Goal: Transaction & Acquisition: Book appointment/travel/reservation

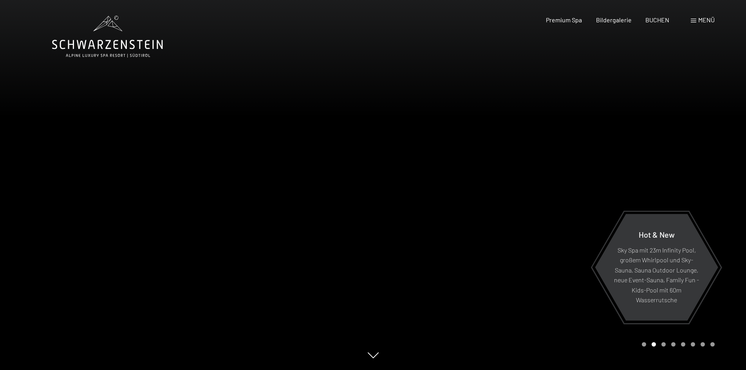
click at [698, 20] on div "Menü" at bounding box center [703, 20] width 24 height 9
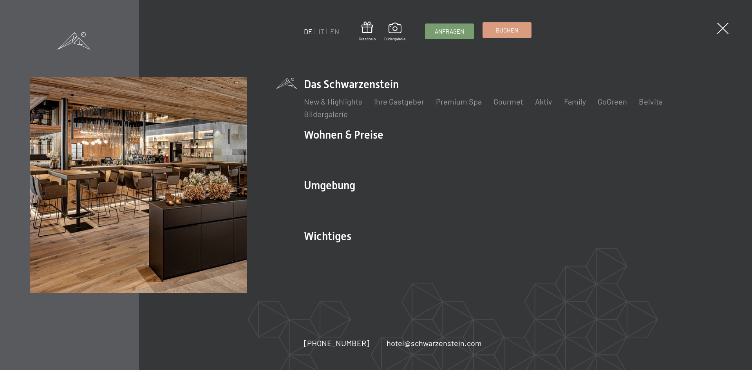
click at [503, 33] on span "Buchen" at bounding box center [507, 30] width 22 height 8
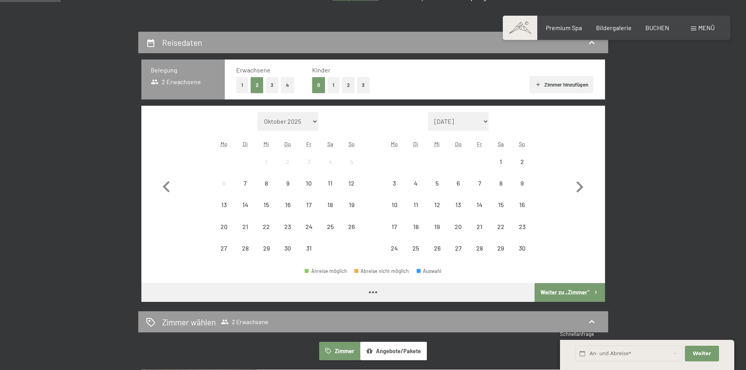
scroll to position [157, 0]
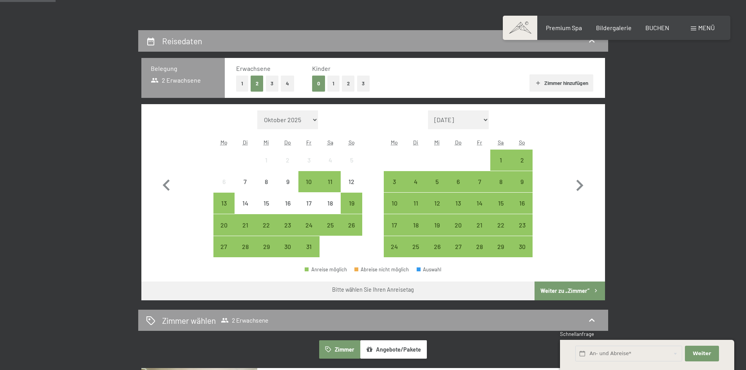
click at [349, 83] on button "2" at bounding box center [348, 84] width 13 height 16
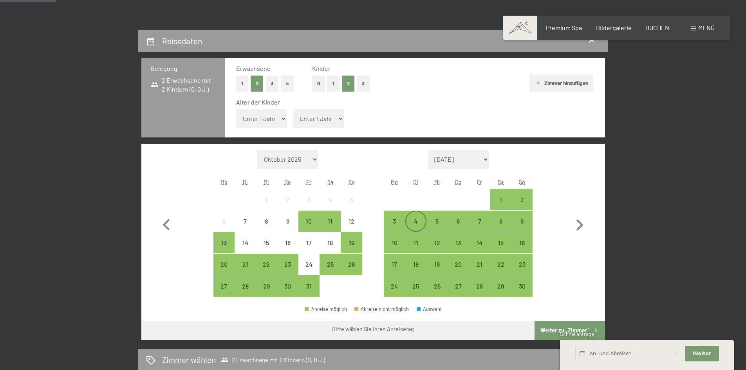
drag, startPoint x: 402, startPoint y: 222, endPoint x: 415, endPoint y: 223, distance: 13.0
click at [402, 222] on div "3" at bounding box center [395, 228] width 20 height 20
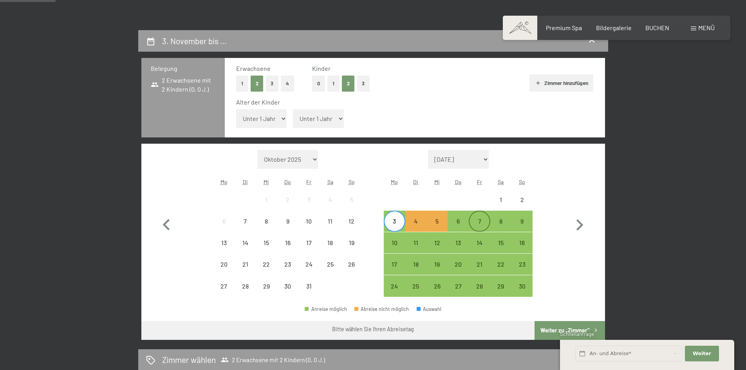
click at [481, 223] on div "7" at bounding box center [480, 228] width 20 height 20
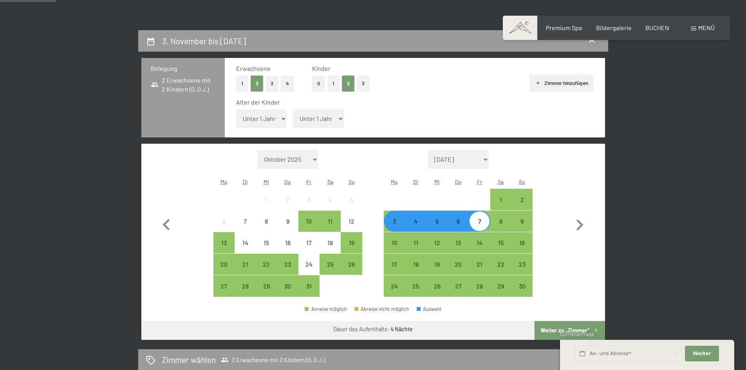
click at [272, 123] on select "Unter 1 Jahr 1 Jahr 2 Jahre 3 Jahre 4 Jahre 5 Jahre 6 Jahre 7 Jahre 8 Jahre 9 J…" at bounding box center [261, 118] width 51 height 19
select select "7"
click at [236, 109] on select "Unter 1 Jahr 1 Jahr 2 Jahre 3 Jahre 4 Jahre 5 Jahre 6 Jahre 7 Jahre 8 Jahre 9 J…" at bounding box center [261, 118] width 51 height 19
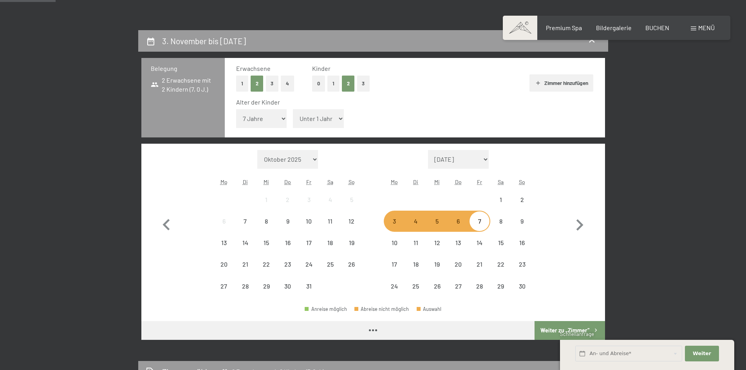
click at [305, 120] on select "Unter 1 Jahr 1 Jahr 2 Jahre 3 Jahre 4 Jahre 5 Jahre 6 Jahre 7 Jahre 8 Jahre 9 J…" at bounding box center [318, 118] width 51 height 19
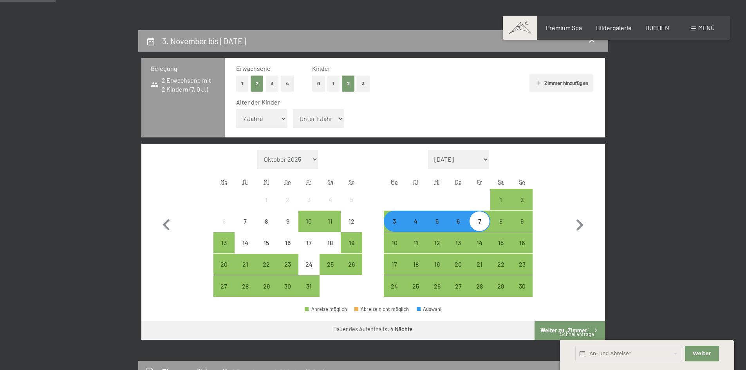
select select "9"
click at [293, 109] on select "Unter 1 Jahr 1 Jahr 2 Jahre 3 Jahre 4 Jahre 5 Jahre 6 Jahre 7 Jahre 8 Jahre 9 J…" at bounding box center [318, 118] width 51 height 19
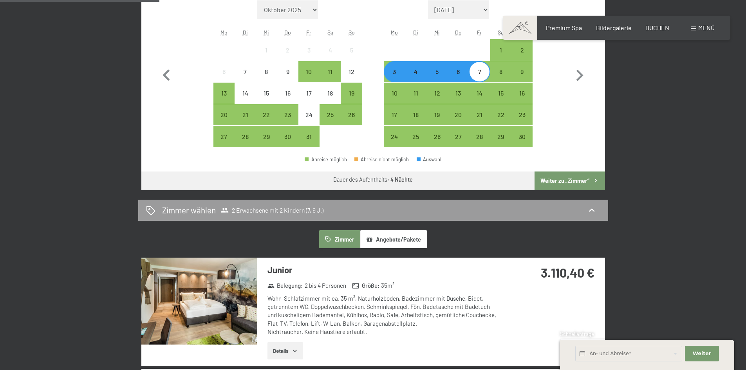
scroll to position [313, 0]
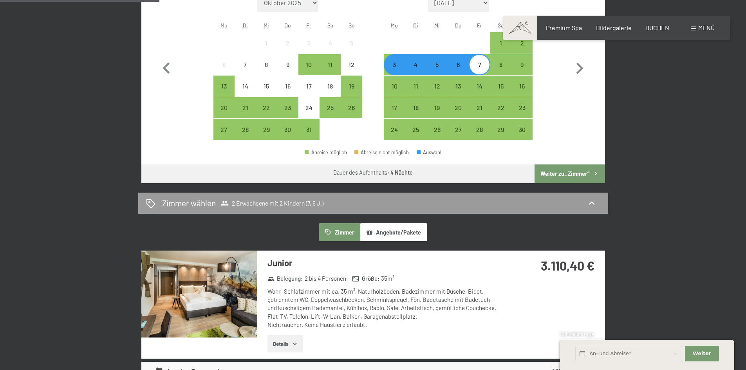
click at [574, 174] on button "Weiter zu „Zimmer“" at bounding box center [570, 174] width 70 height 19
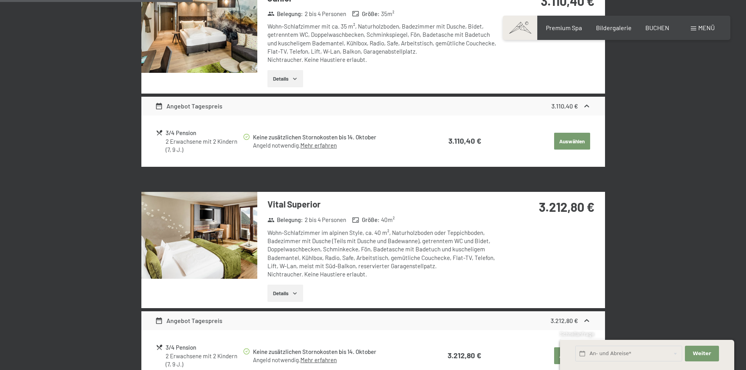
scroll to position [304, 0]
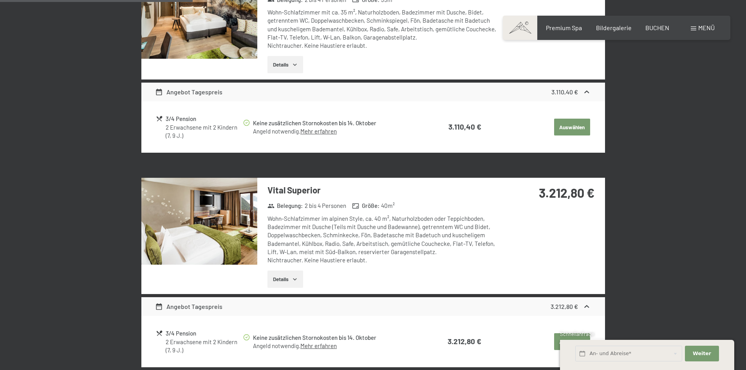
click at [287, 275] on button "Details" at bounding box center [286, 279] width 36 height 17
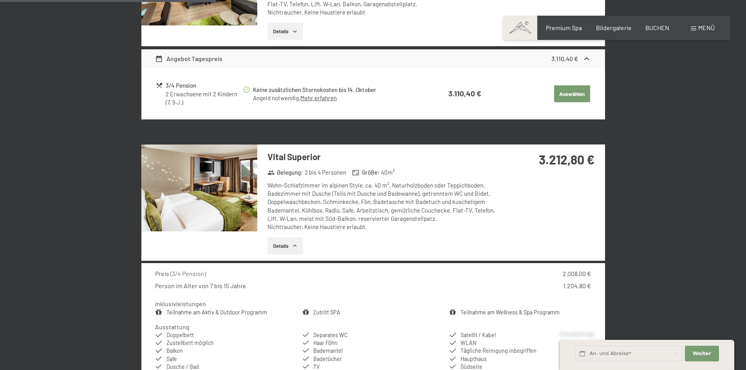
scroll to position [383, 0]
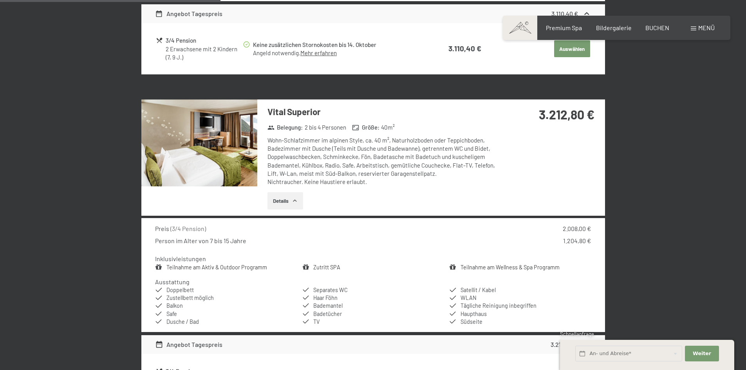
click at [223, 145] on img at bounding box center [199, 143] width 116 height 87
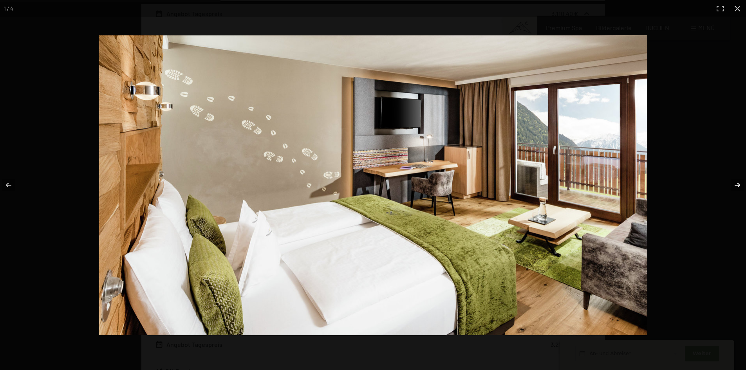
click at [741, 185] on button "button" at bounding box center [732, 185] width 27 height 39
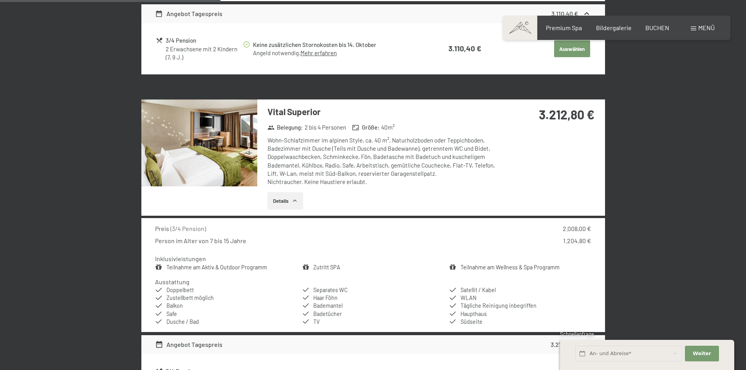
click at [0, 0] on button "button" at bounding box center [0, 0] width 0 height 0
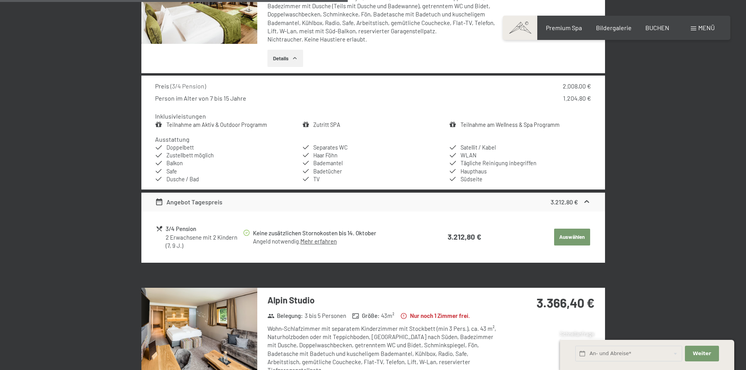
scroll to position [618, 0]
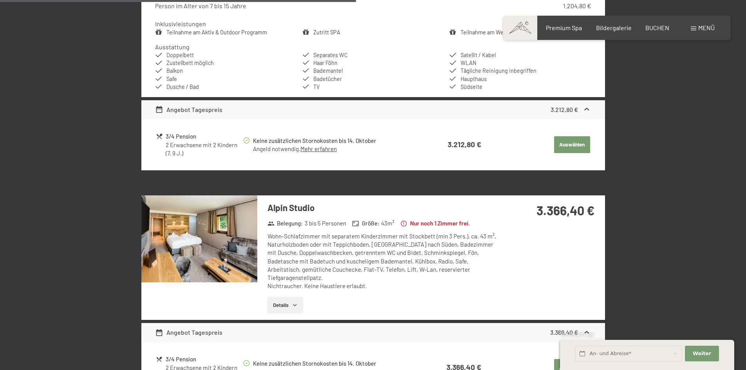
click at [295, 302] on icon "button" at bounding box center [295, 305] width 6 height 6
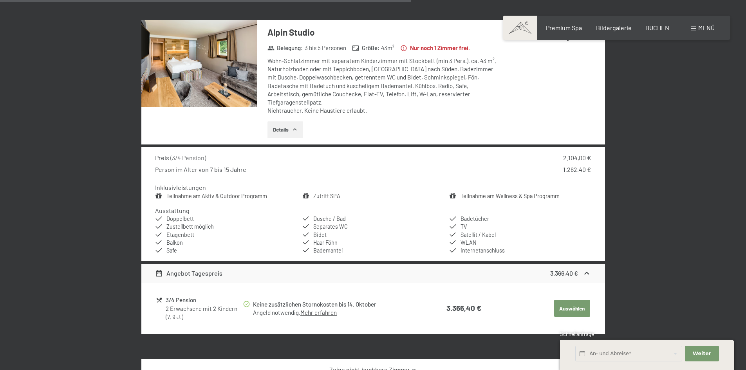
scroll to position [775, 0]
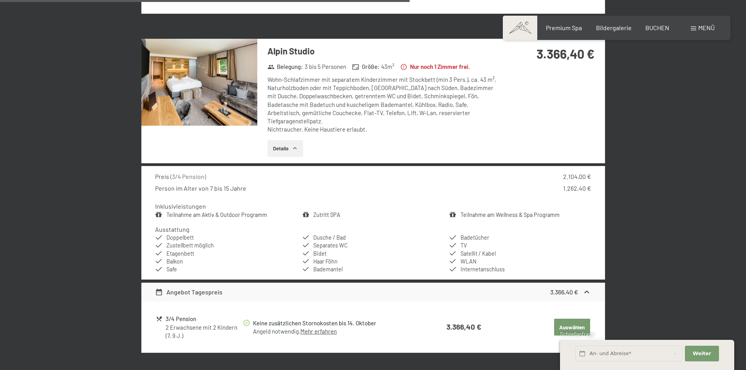
click at [228, 101] on img at bounding box center [199, 82] width 116 height 87
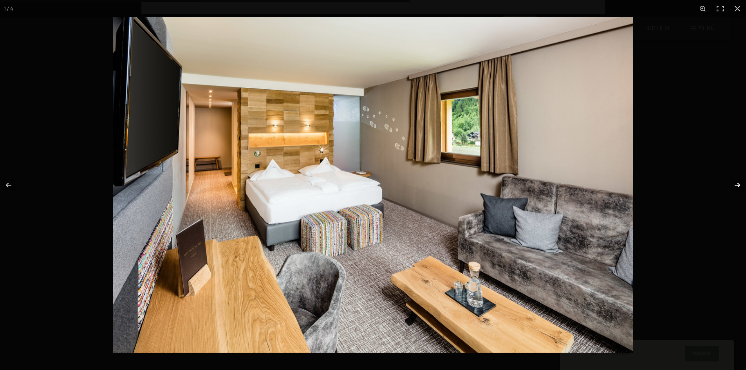
click at [737, 185] on button "button" at bounding box center [732, 185] width 27 height 39
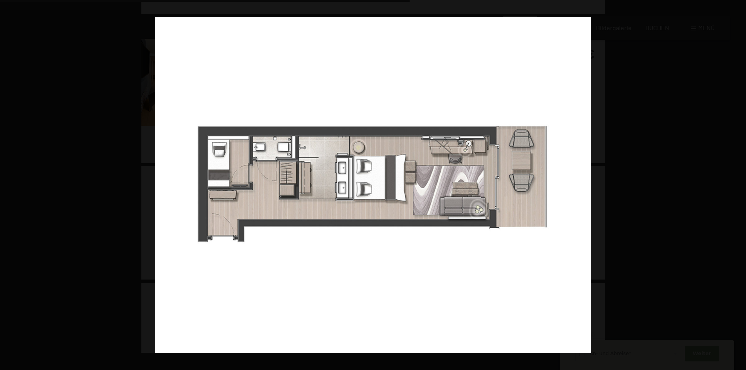
click at [737, 185] on button "button" at bounding box center [732, 185] width 27 height 39
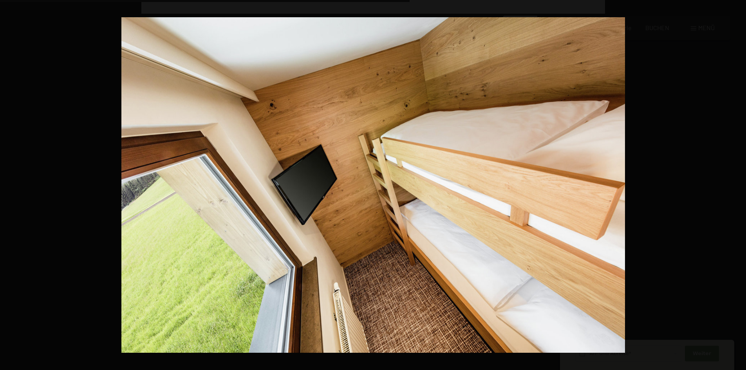
click at [737, 185] on button "button" at bounding box center [732, 185] width 27 height 39
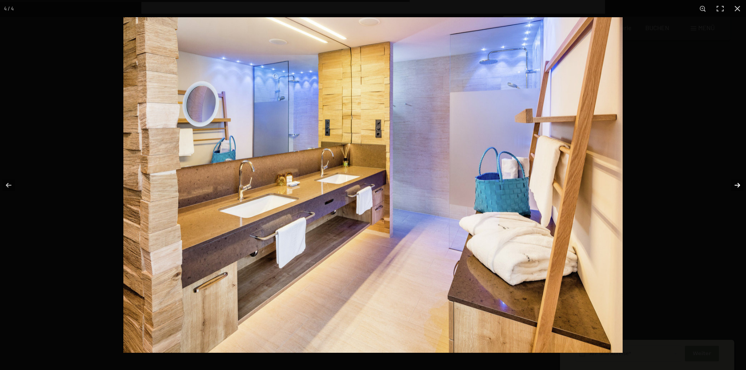
click at [737, 185] on button "button" at bounding box center [732, 185] width 27 height 39
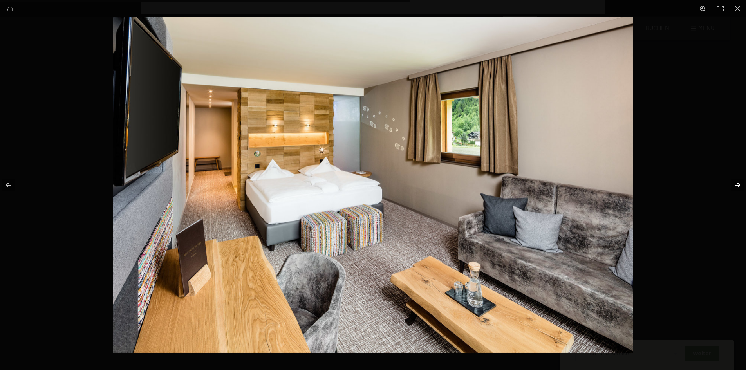
click at [737, 185] on button "button" at bounding box center [732, 185] width 27 height 39
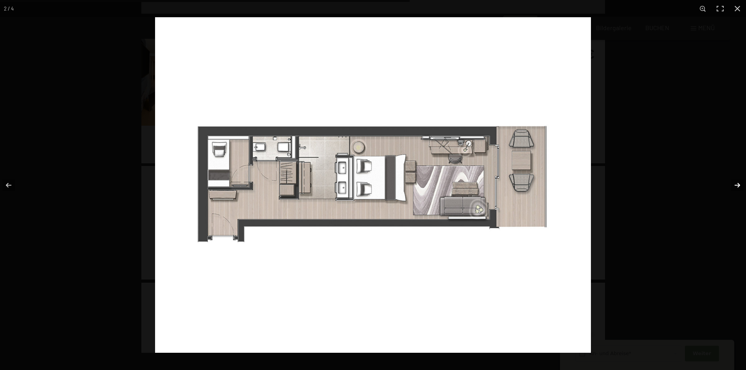
click at [737, 185] on button "button" at bounding box center [732, 185] width 27 height 39
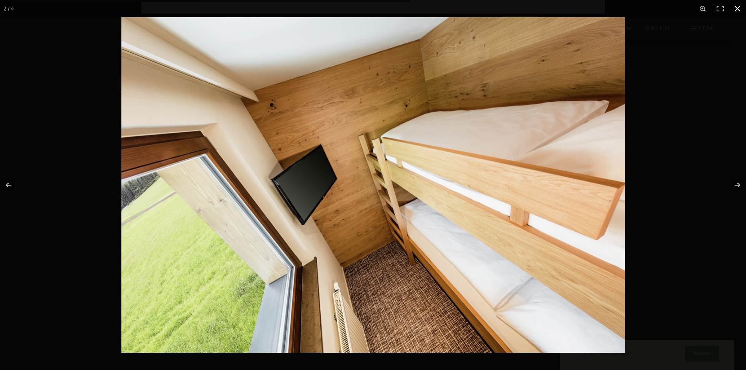
click at [738, 8] on button "button" at bounding box center [737, 8] width 17 height 17
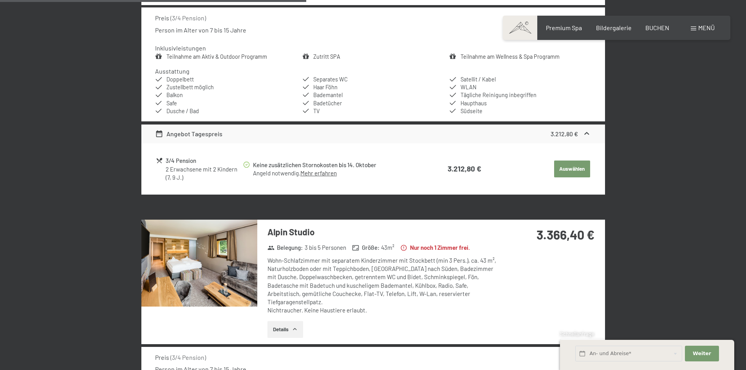
scroll to position [814, 0]
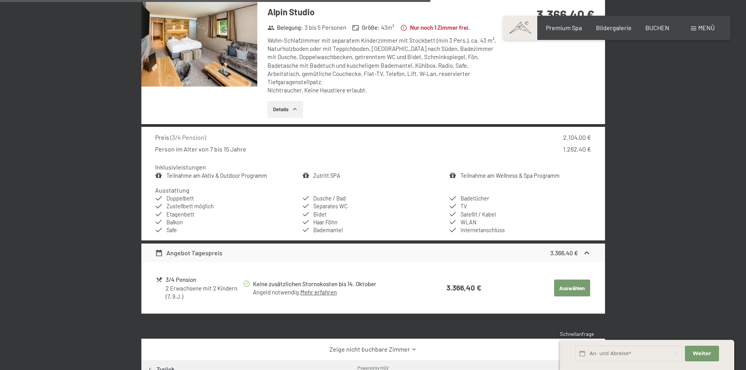
click at [570, 280] on button "Auswählen" at bounding box center [572, 288] width 36 height 17
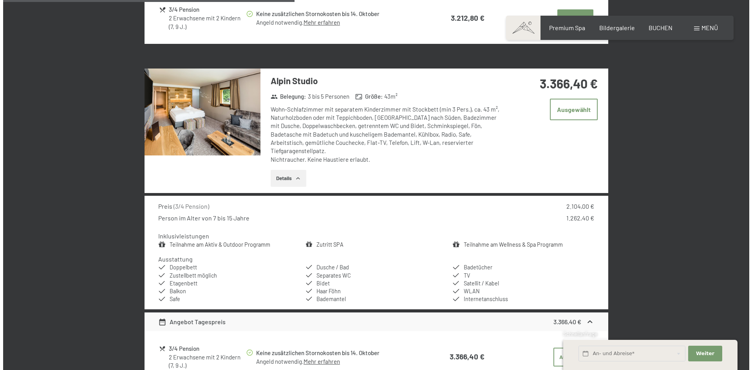
scroll to position [509, 0]
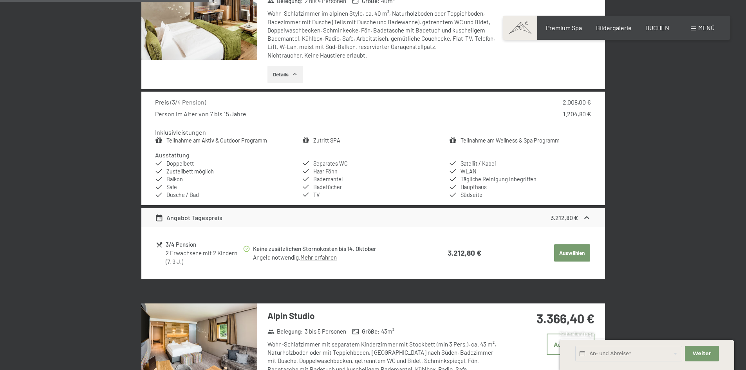
click at [697, 27] on div "Menü" at bounding box center [703, 28] width 24 height 9
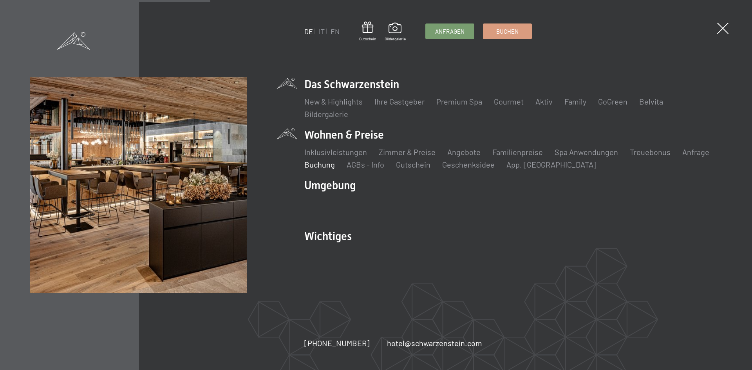
click at [349, 115] on ul "New & Highlights Ihre Gastgeber Premium Spa Gourmet Aktiv Wochenprogramm Bilder…" at bounding box center [513, 108] width 418 height 24
click at [344, 115] on link "Bildergalerie" at bounding box center [326, 113] width 44 height 9
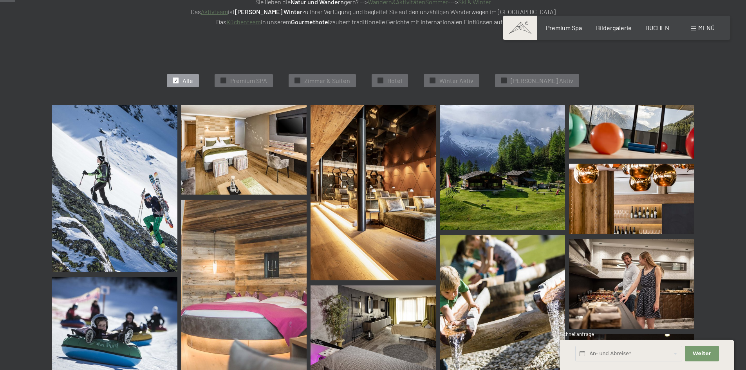
click at [282, 147] on img at bounding box center [243, 150] width 125 height 90
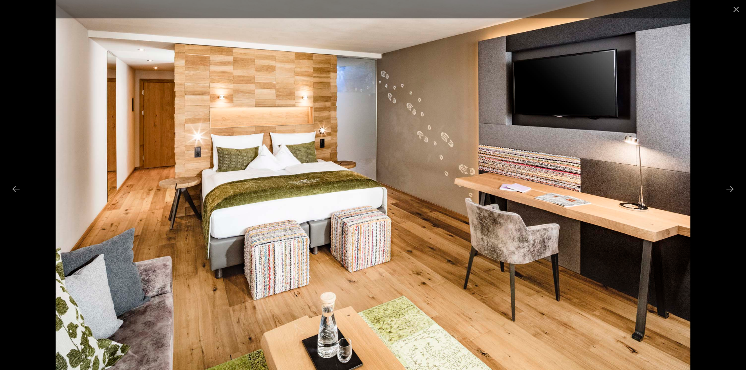
scroll to position [353, 0]
click at [727, 190] on button "Next slide" at bounding box center [730, 188] width 16 height 15
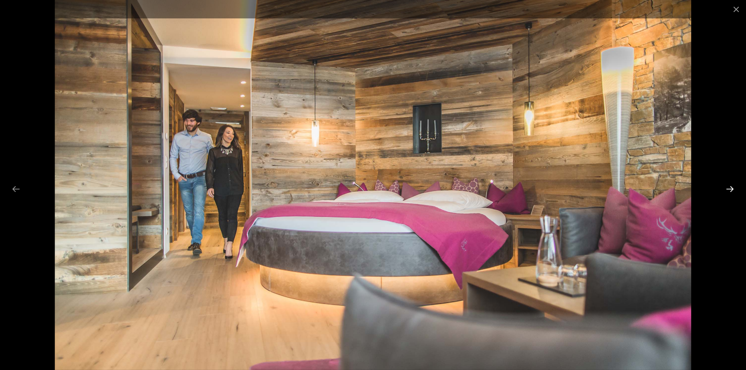
click at [728, 189] on button "Next slide" at bounding box center [730, 188] width 16 height 15
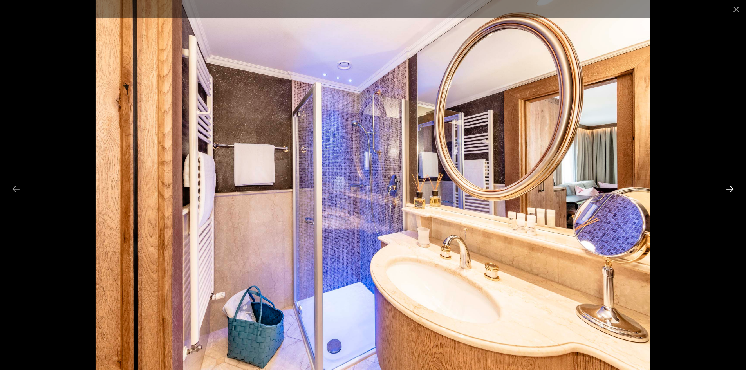
click at [728, 189] on button "Next slide" at bounding box center [730, 188] width 16 height 15
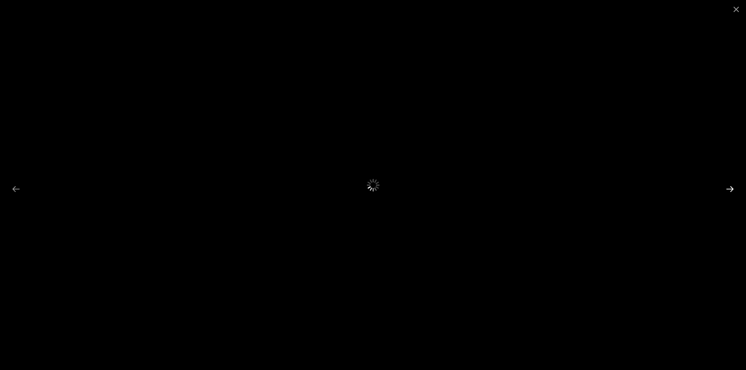
click at [729, 187] on button "Next slide" at bounding box center [730, 188] width 16 height 15
click at [737, 9] on button "Close gallery" at bounding box center [737, 9] width 20 height 18
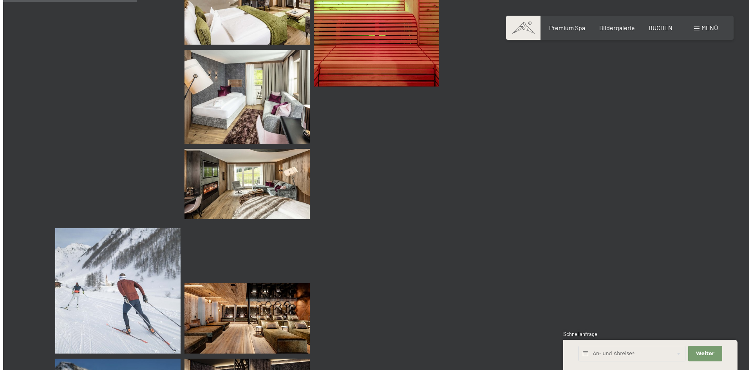
scroll to position [1528, 0]
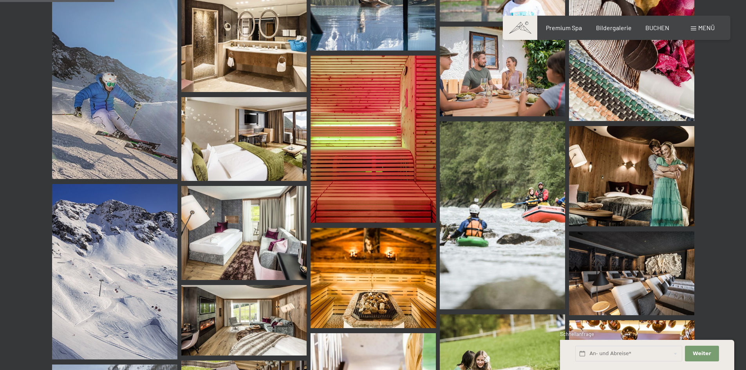
click at [697, 28] on div "Menü" at bounding box center [703, 28] width 24 height 9
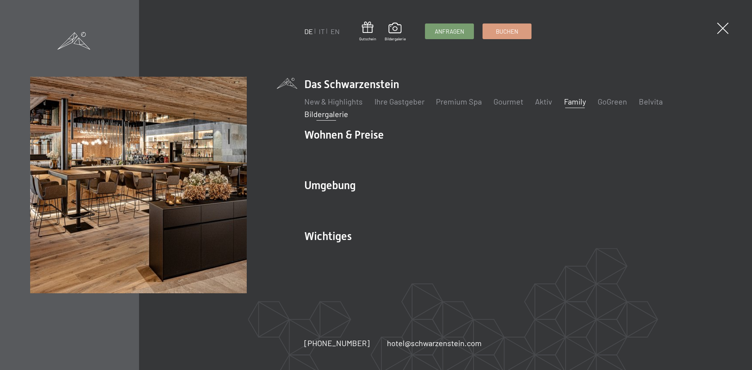
click at [573, 101] on link "Family" at bounding box center [575, 101] width 22 height 9
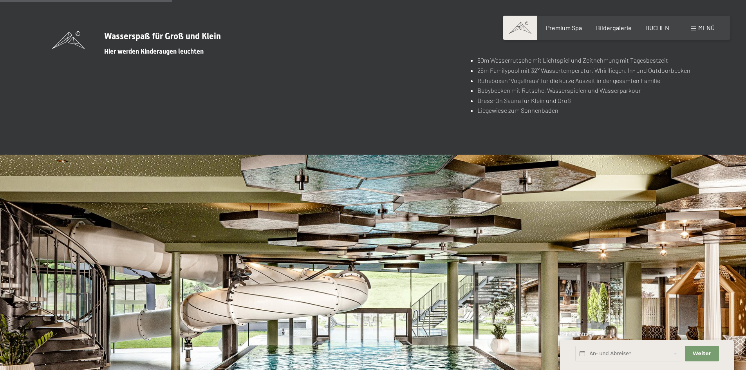
scroll to position [2037, 0]
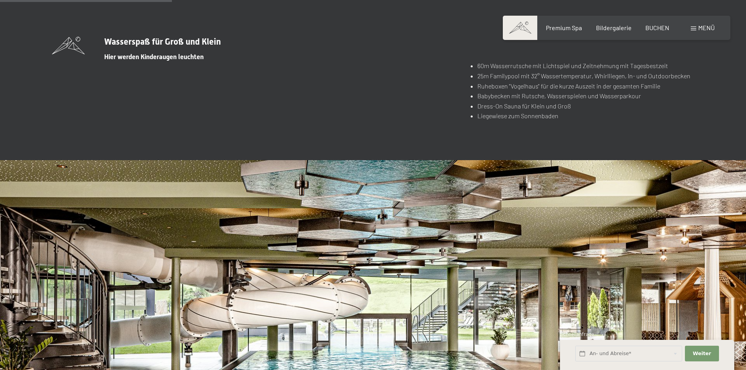
click at [697, 29] on div "Menü" at bounding box center [703, 28] width 24 height 9
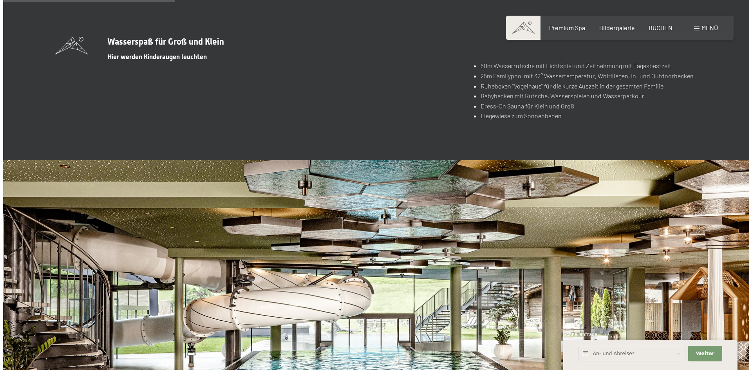
scroll to position [2043, 0]
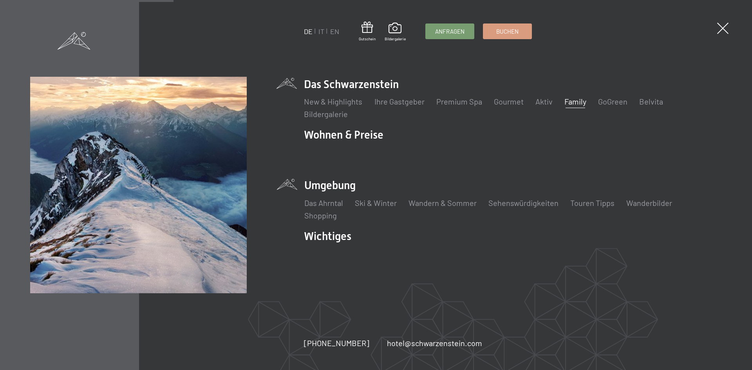
click at [343, 188] on li "Umgebung Das Ahrntal Ski & Winter Skifahren Skischule Wandern & Sommer Wandern …" at bounding box center [513, 199] width 418 height 43
click at [331, 203] on link "Das Ahrntal" at bounding box center [323, 202] width 39 height 9
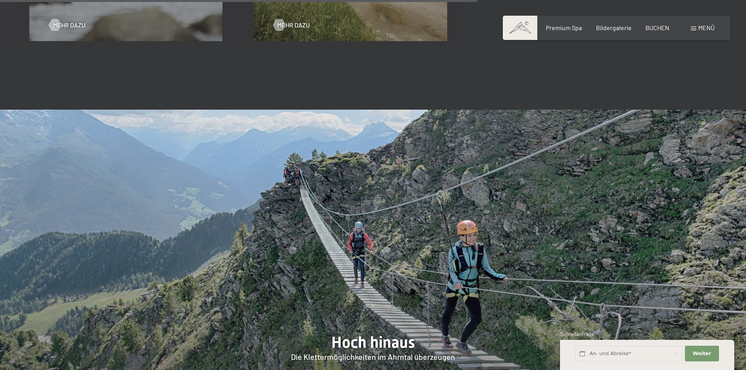
scroll to position [1880, 0]
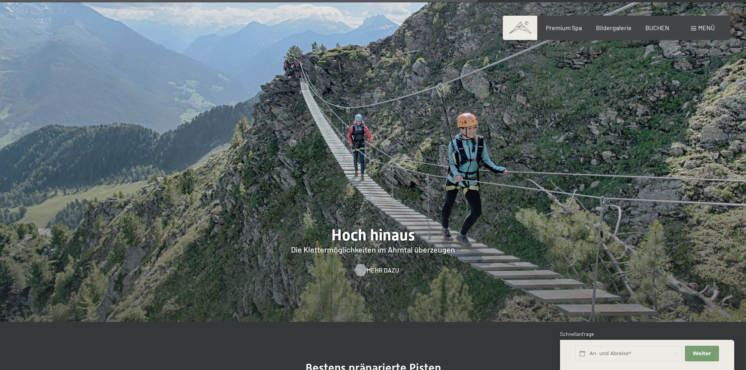
click at [369, 266] on span "Mehr dazu" at bounding box center [383, 270] width 33 height 9
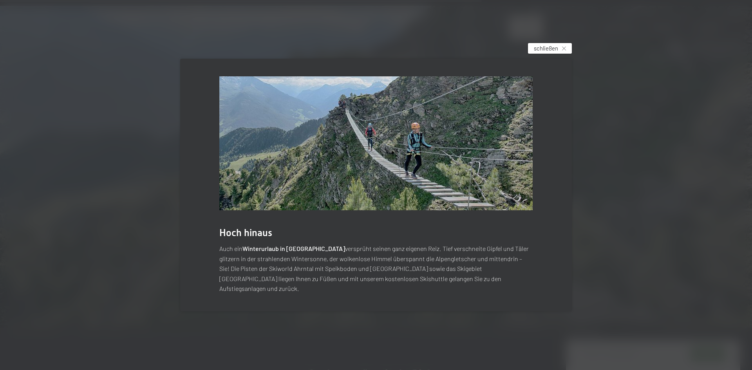
click at [535, 51] on span "schließen" at bounding box center [546, 48] width 24 height 8
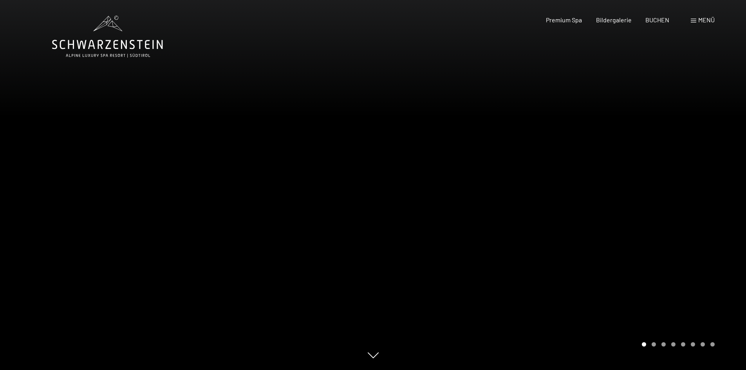
click at [693, 19] on span at bounding box center [693, 21] width 5 height 4
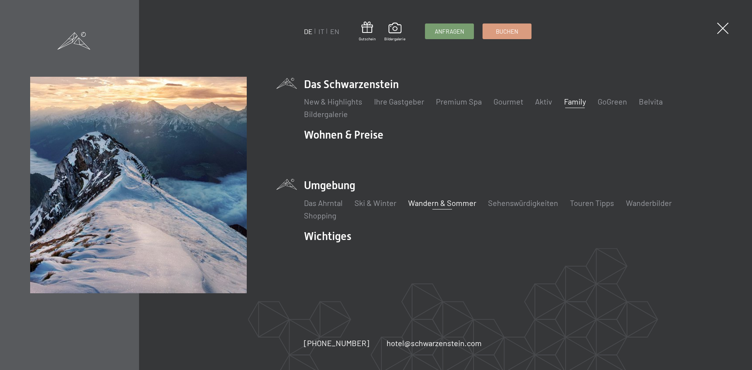
click at [433, 201] on link "Wandern & Sommer" at bounding box center [442, 202] width 68 height 9
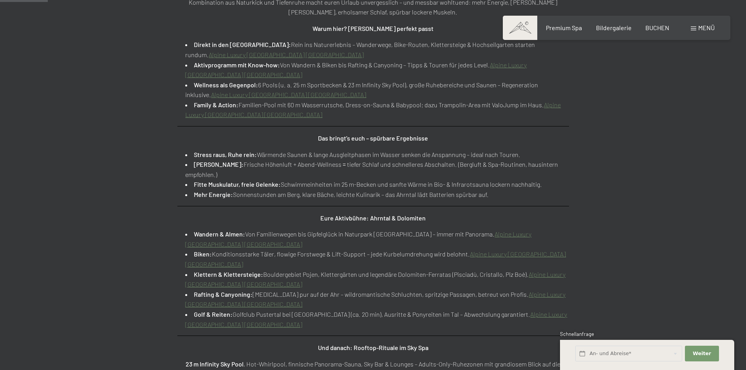
scroll to position [431, 0]
